Goal: Transaction & Acquisition: Subscribe to service/newsletter

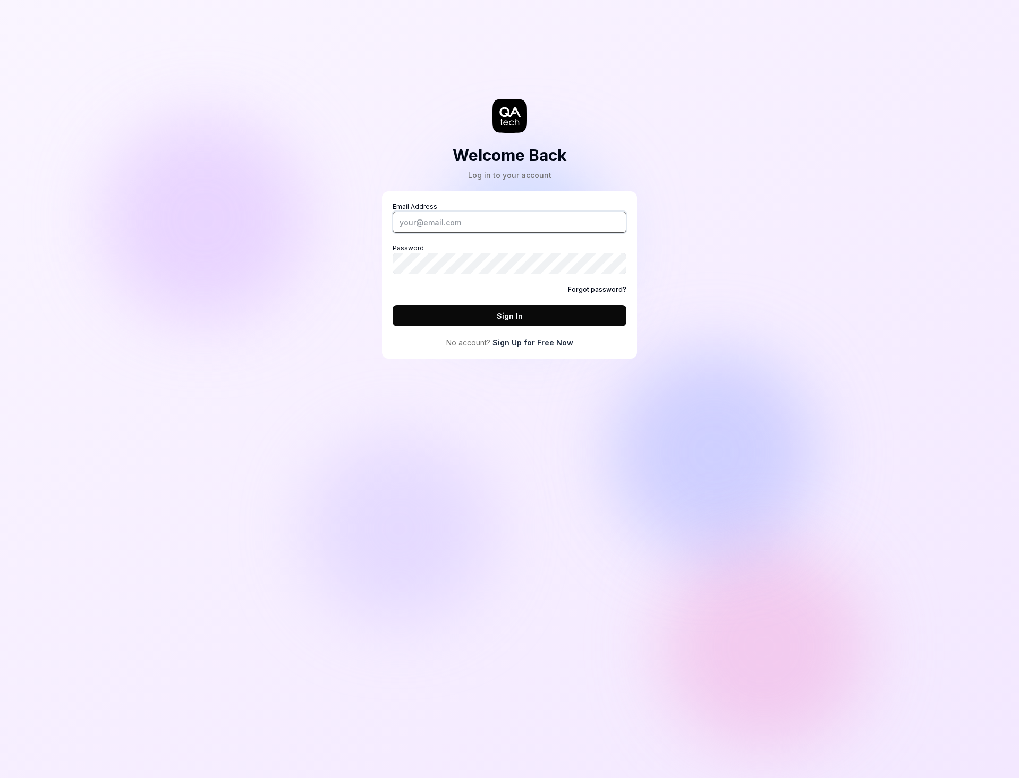
click at [476, 214] on input "Email Address" at bounding box center [510, 221] width 234 height 21
drag, startPoint x: 475, startPoint y: 215, endPoint x: 235, endPoint y: 224, distance: 240.8
click at [235, 225] on div "Welcome Back Log in to your account Email Address Password Forgot password? Sig…" at bounding box center [509, 389] width 1019 height 778
type input "[EMAIL_ADDRESS][DOMAIN_NAME]"
click at [521, 347] on link "Sign Up for Free Now" at bounding box center [532, 342] width 81 height 11
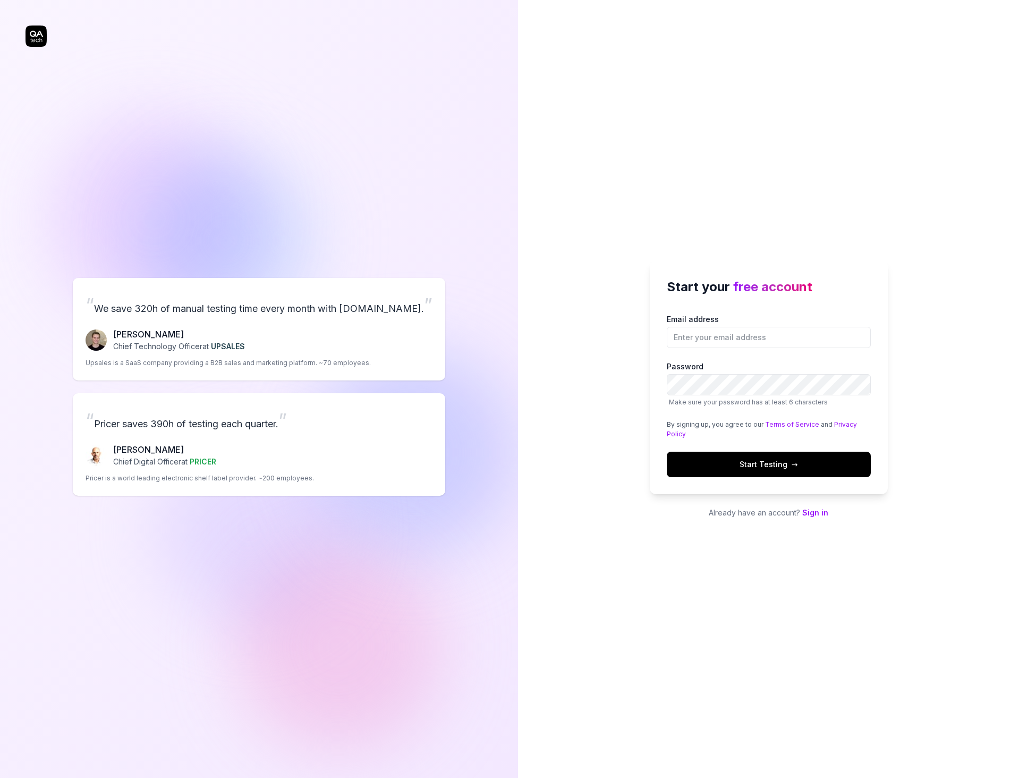
click at [242, 221] on div "“ We save 320h of manual testing time every month with [DOMAIN_NAME]. ” [PERSON…" at bounding box center [259, 386] width 467 height 731
click at [580, 215] on div "Start your free account Email address Password Make sure your password has at l…" at bounding box center [768, 389] width 501 height 778
